Goal: Find specific fact: Find specific page/section

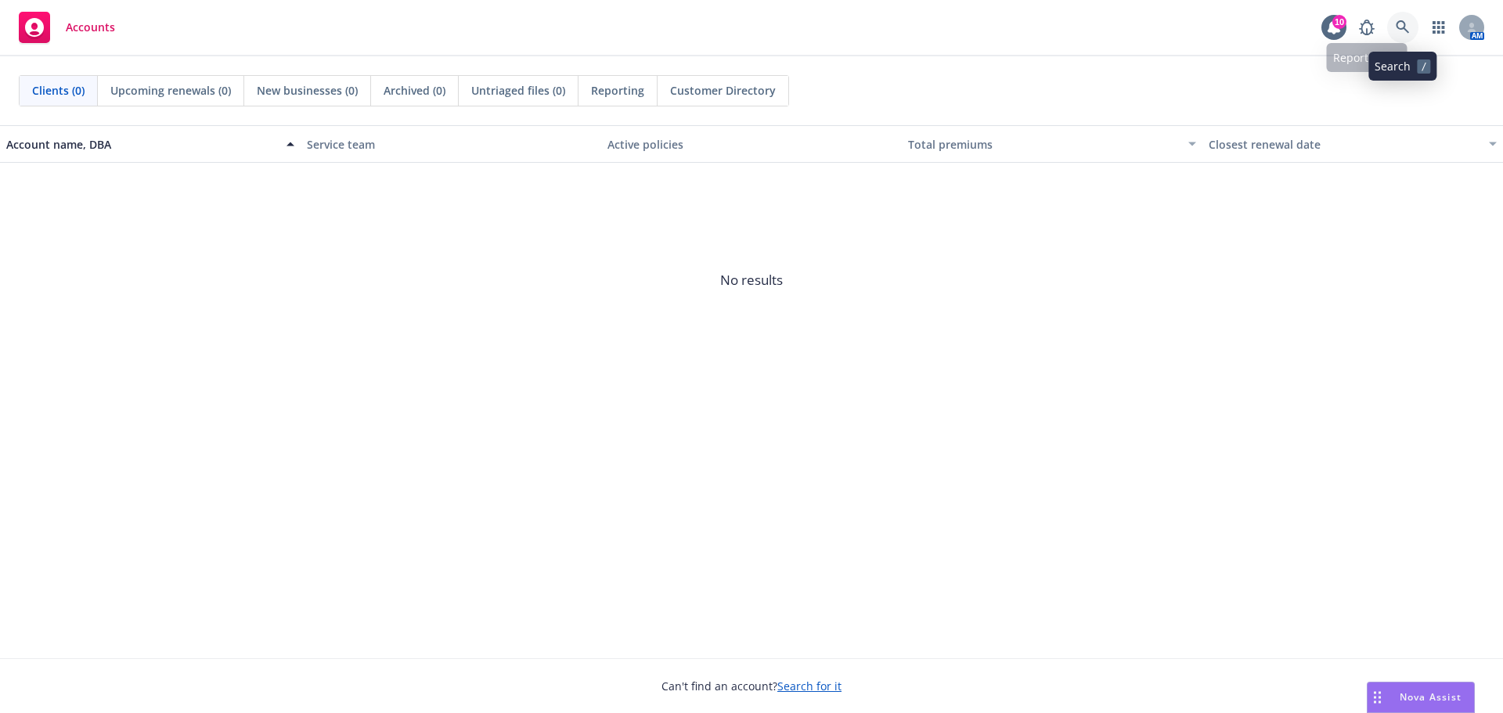
click at [1414, 34] on link at bounding box center [1402, 27] width 31 height 31
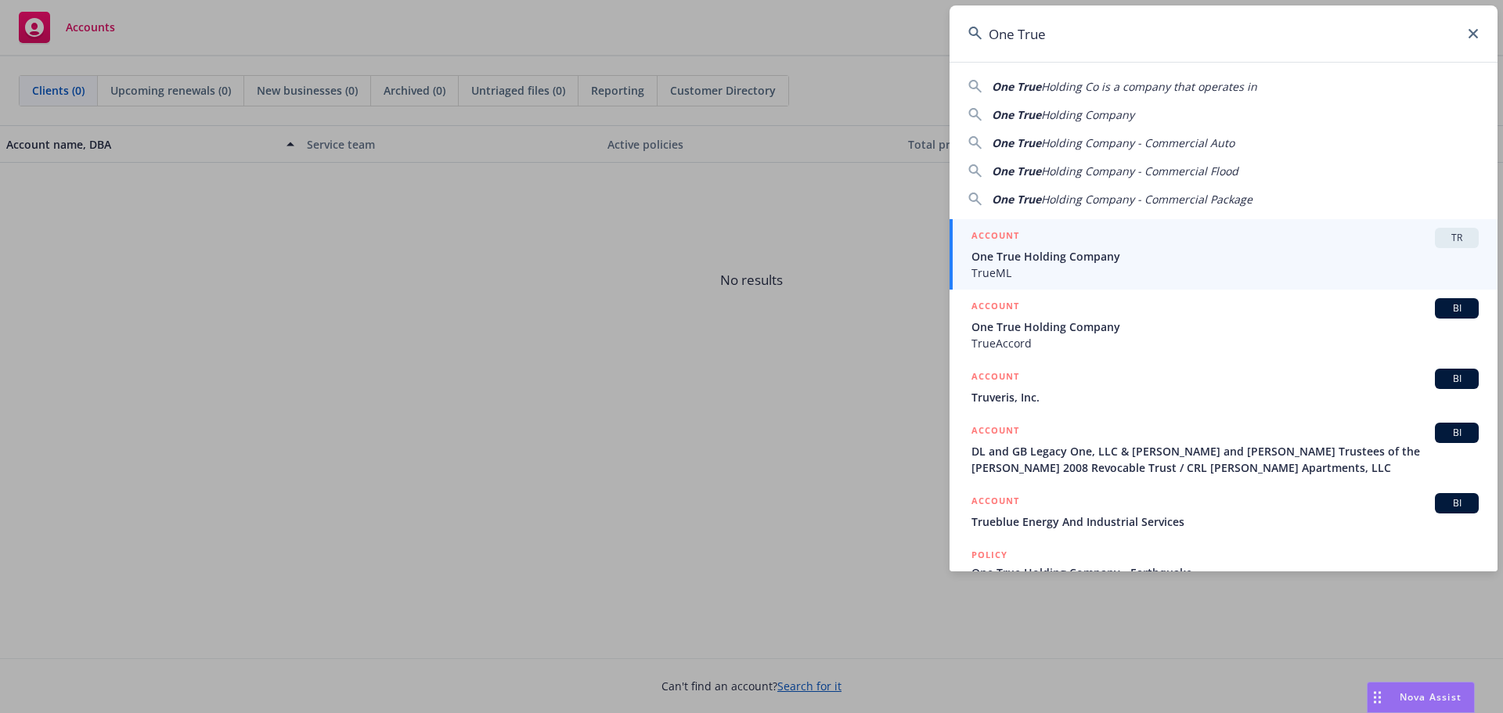
type input "One True"
click at [1184, 269] on span "TrueML" at bounding box center [1225, 273] width 507 height 16
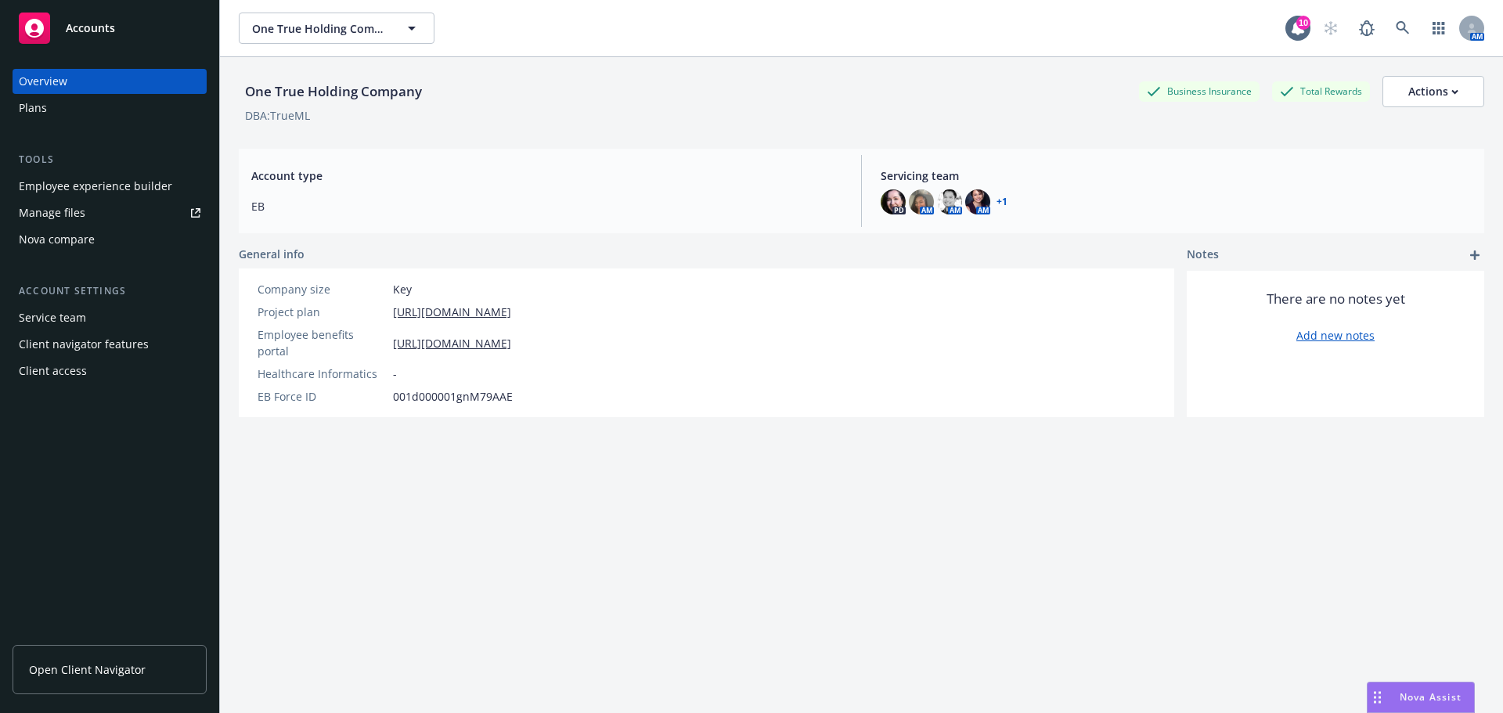
click at [997, 200] on link "+ 1" at bounding box center [1002, 201] width 11 height 9
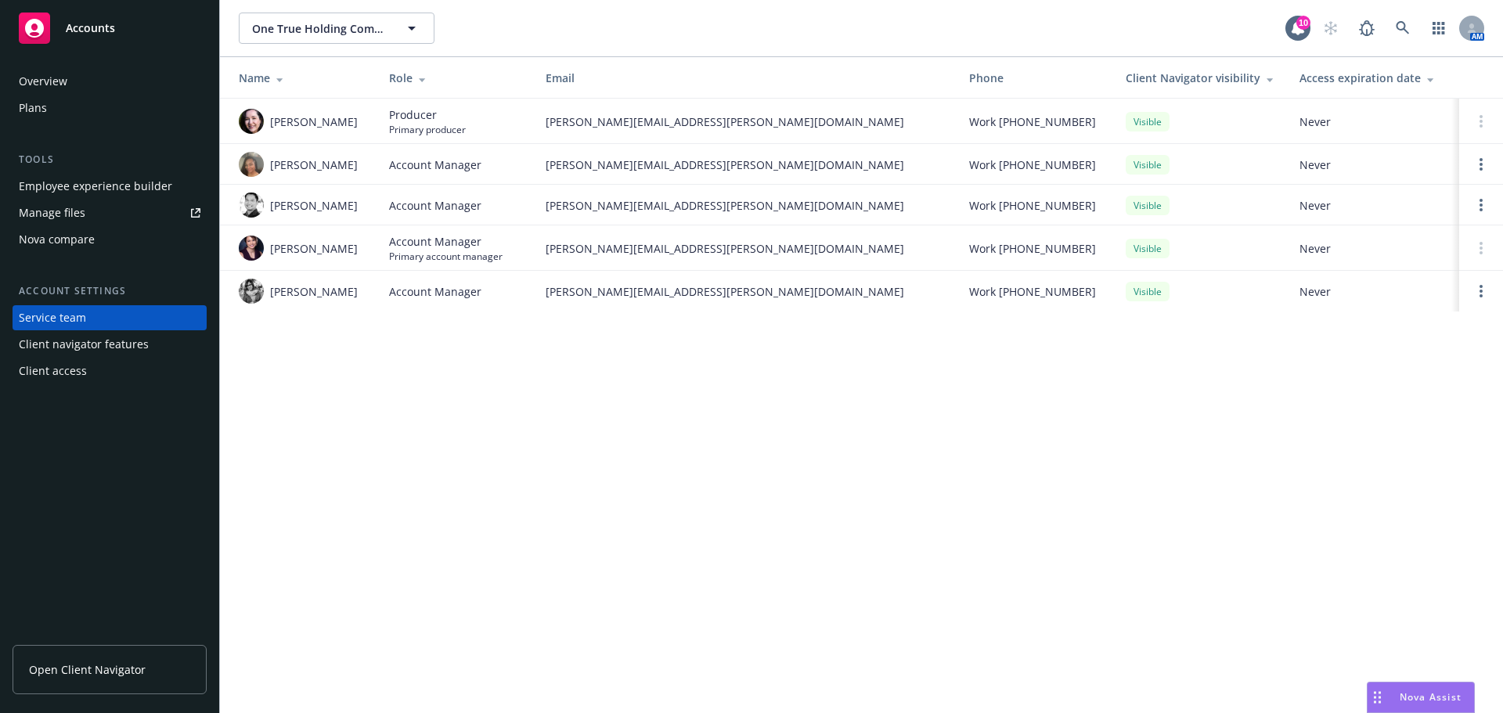
click at [102, 671] on span "Open Client Navigator" at bounding box center [87, 670] width 117 height 16
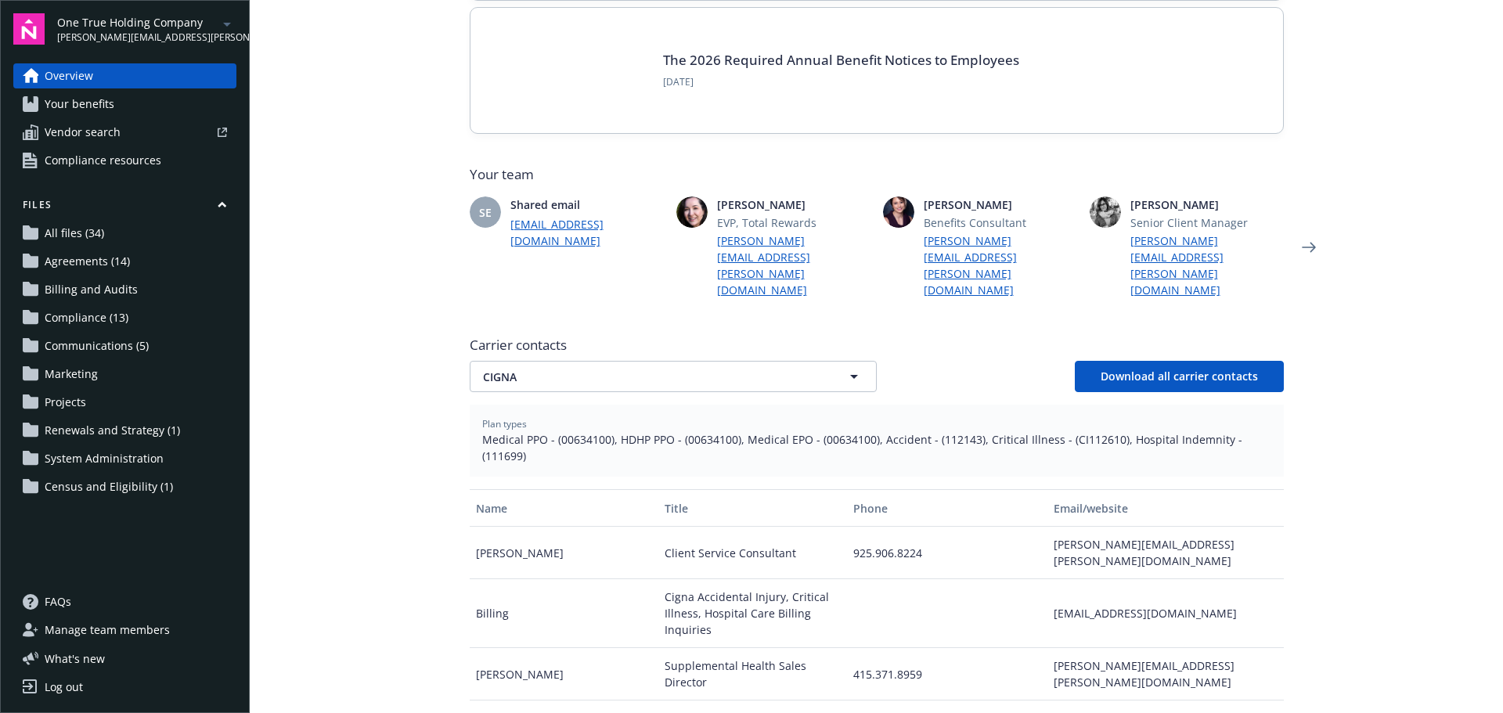
scroll to position [313, 0]
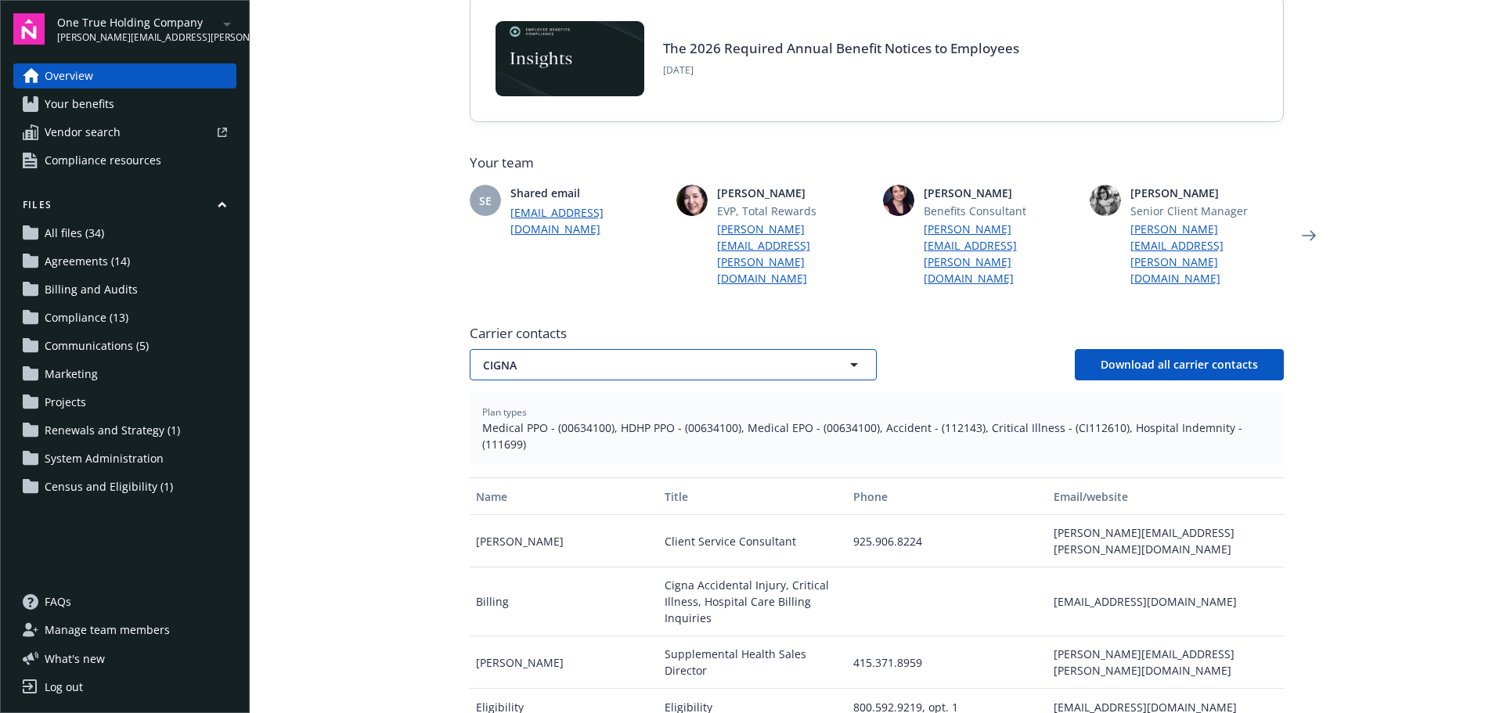
click at [564, 357] on span "CIGNA" at bounding box center [646, 365] width 326 height 16
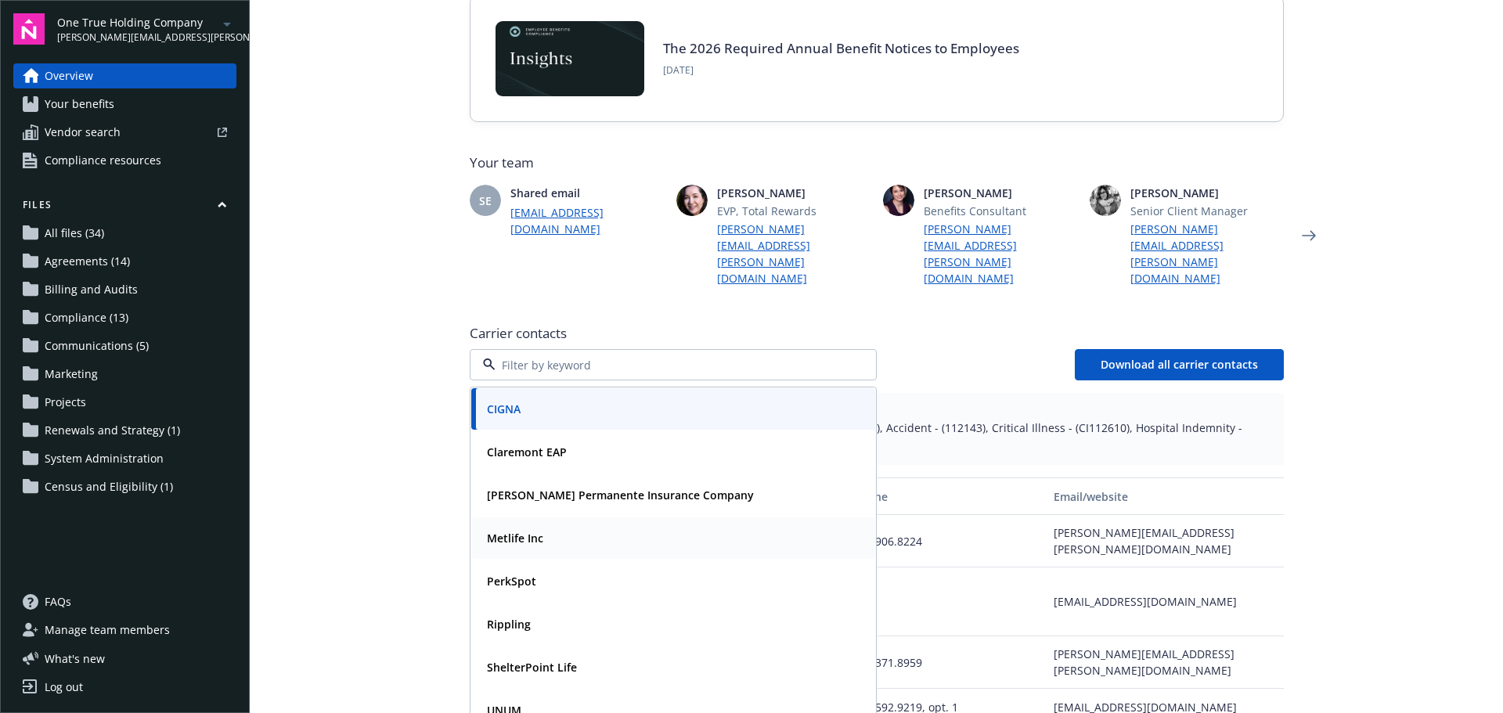
click at [553, 527] on div "Metlife Inc" at bounding box center [673, 538] width 385 height 23
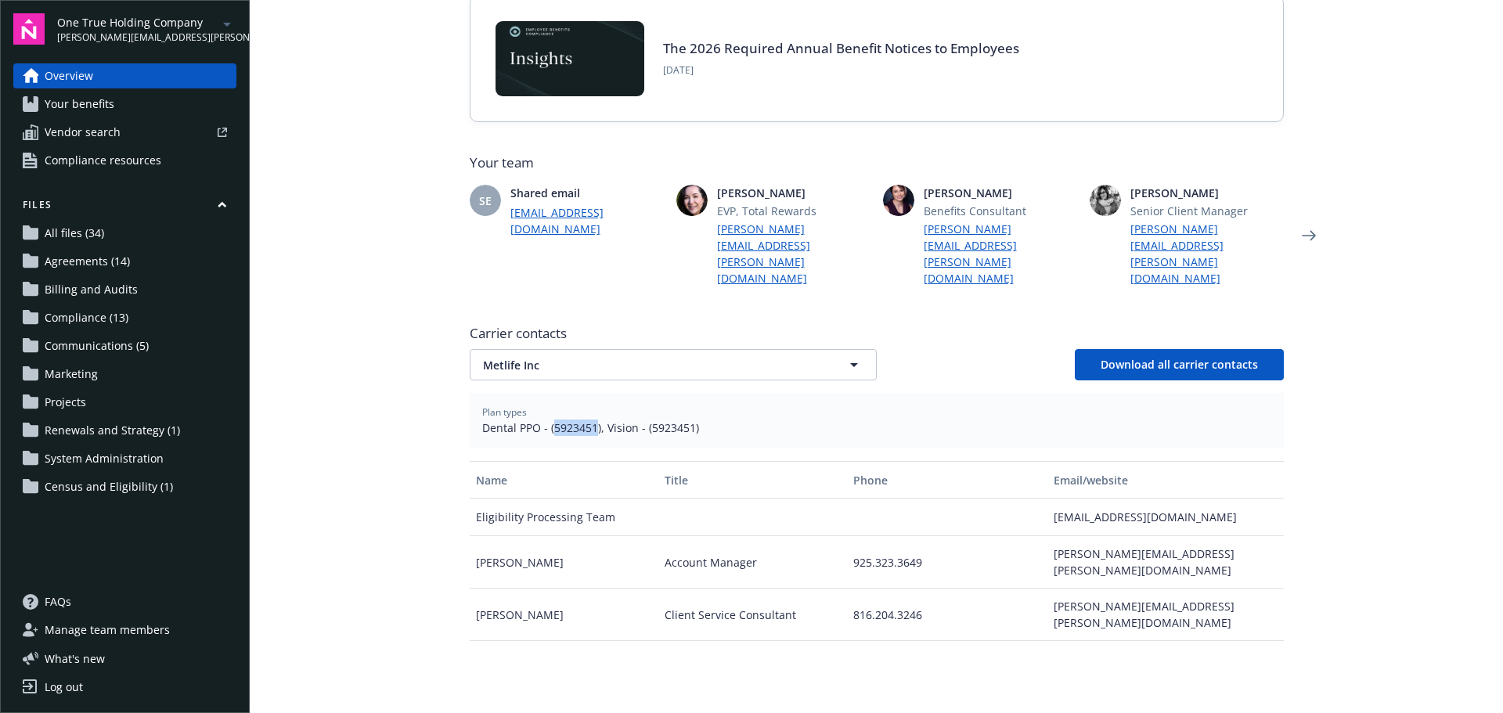
drag, startPoint x: 547, startPoint y: 395, endPoint x: 589, endPoint y: 396, distance: 42.3
click at [589, 420] on span "Dental PPO - (5923451), Vision - (5923451)" at bounding box center [876, 428] width 789 height 16
copy span "5923451"
